Goal: Navigation & Orientation: Find specific page/section

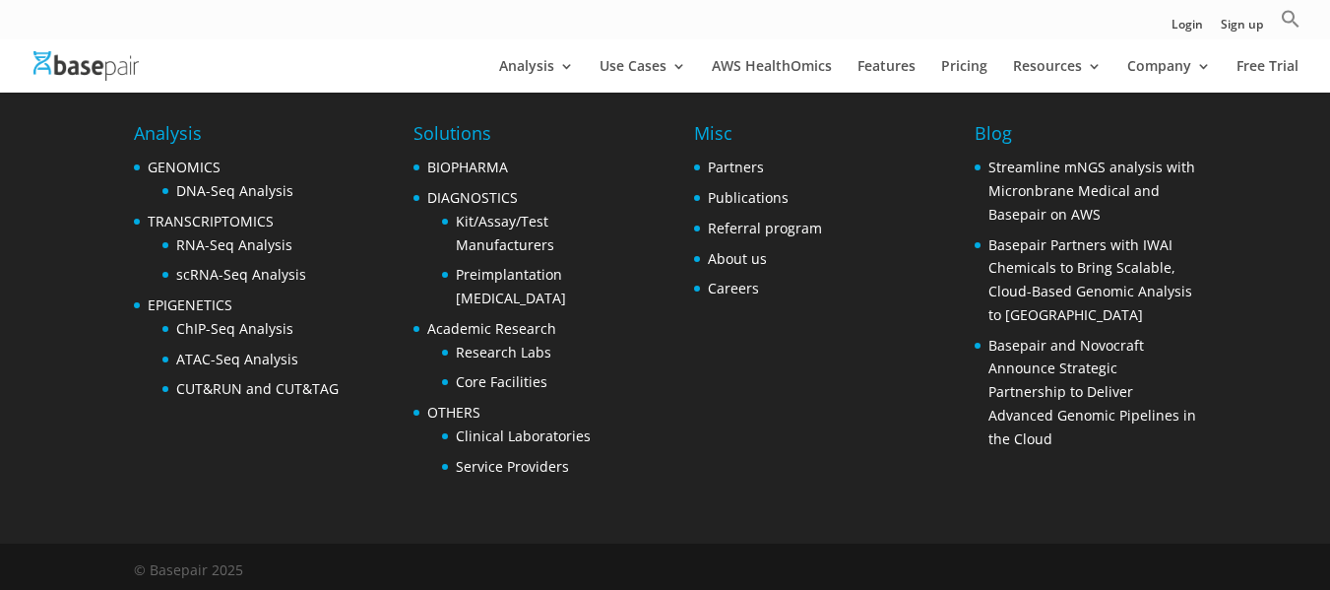
scroll to position [4040, 0]
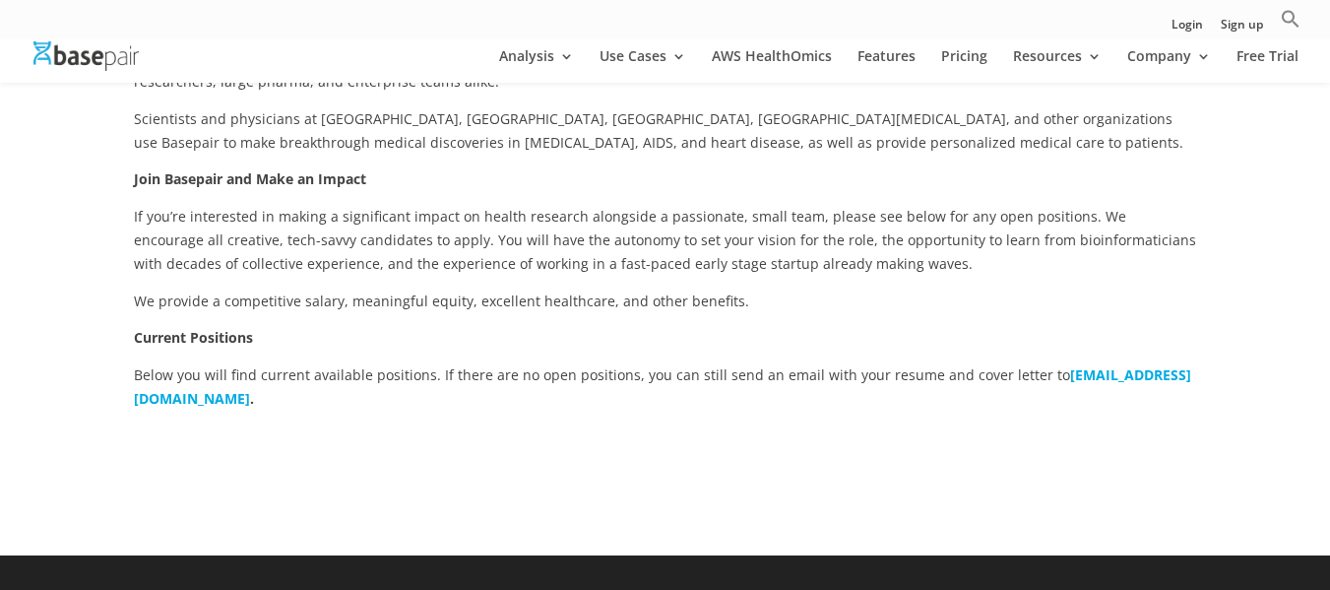
scroll to position [402, 0]
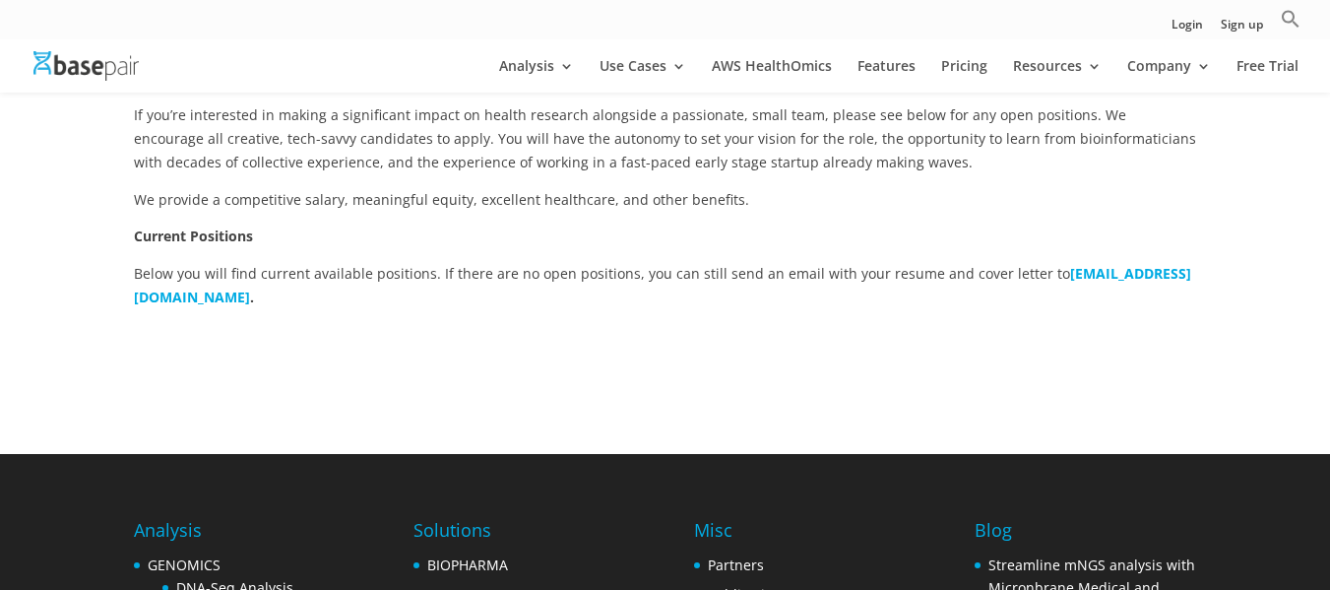
scroll to position [544, 0]
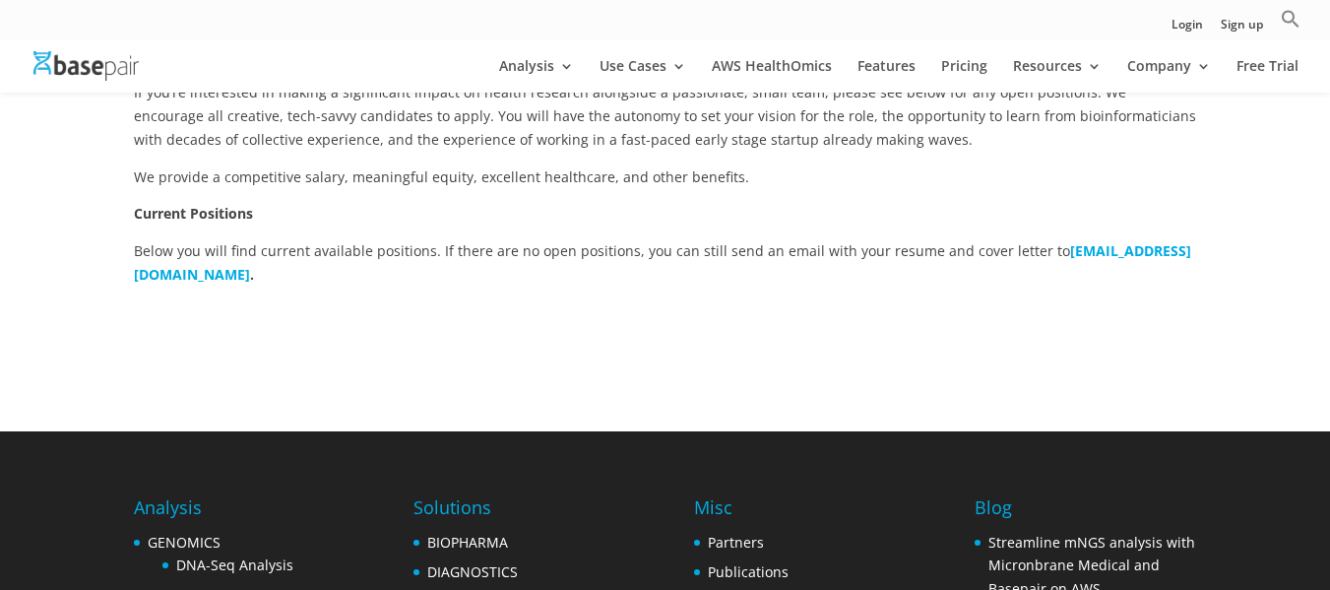
click at [684, 424] on div "Using Technology to Improve Healthcare Founded by Harvard Medical School scient…" at bounding box center [665, 106] width 1330 height 649
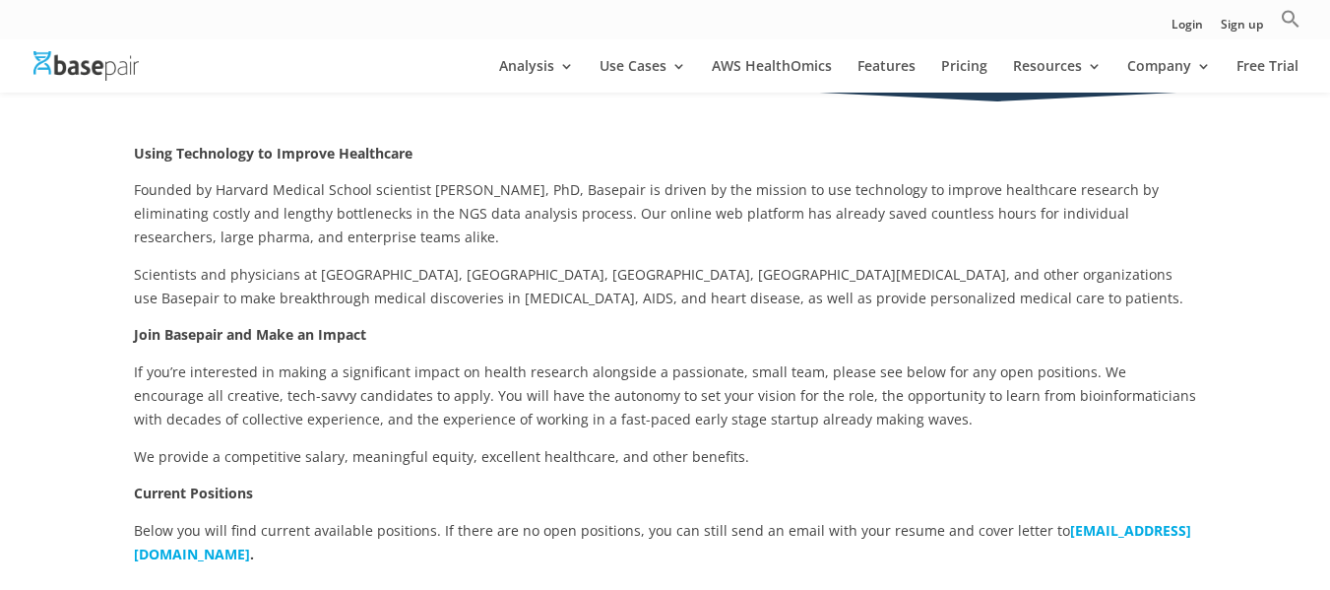
scroll to position [264, 0]
